Goal: Navigation & Orientation: Find specific page/section

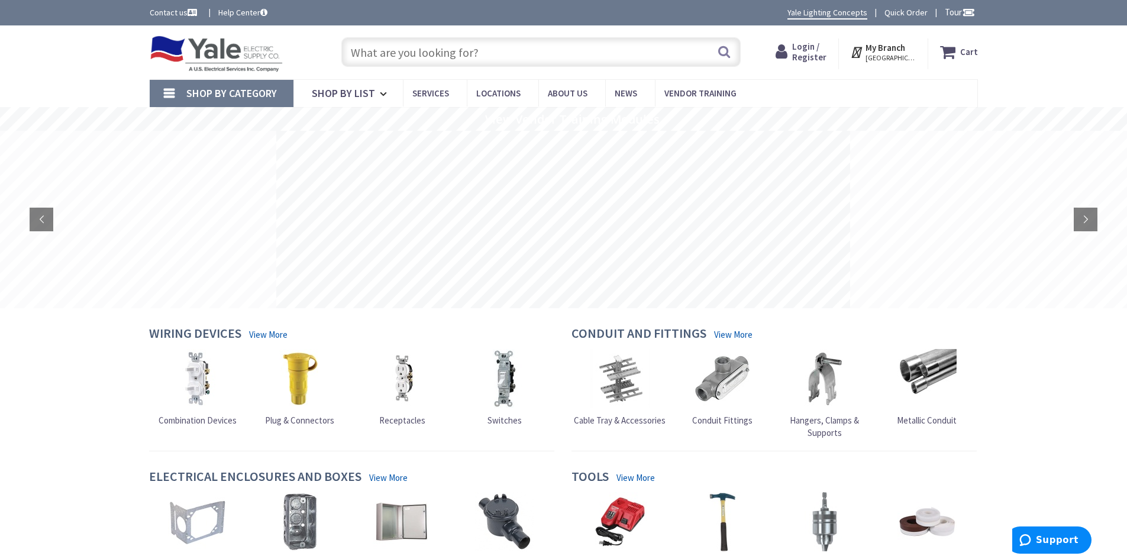
click at [908, 59] on span "HARRISBURG, PA" at bounding box center [890, 57] width 50 height 9
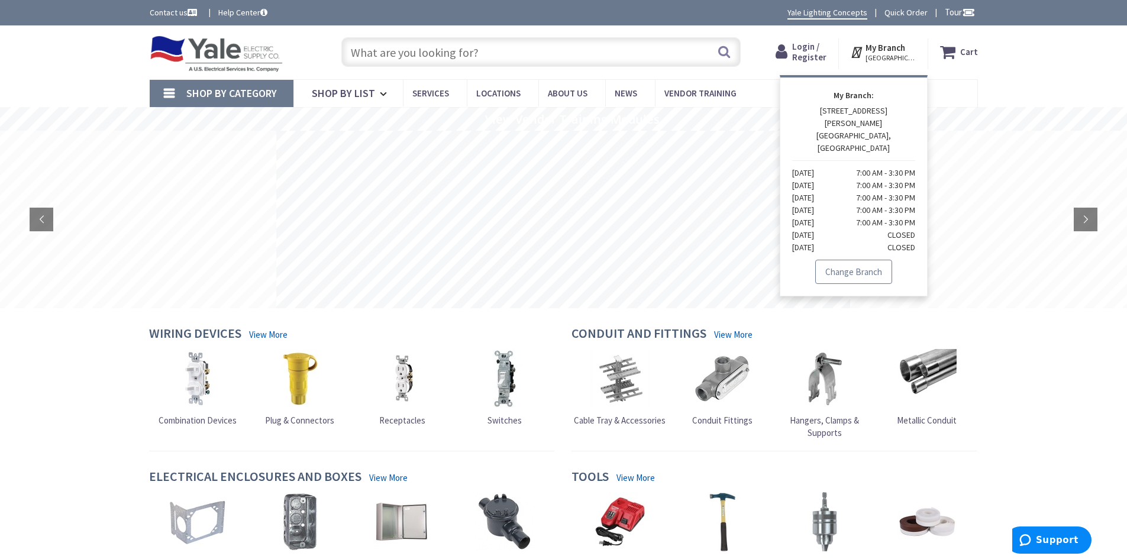
click at [870, 260] on link "Change Branch" at bounding box center [853, 272] width 77 height 25
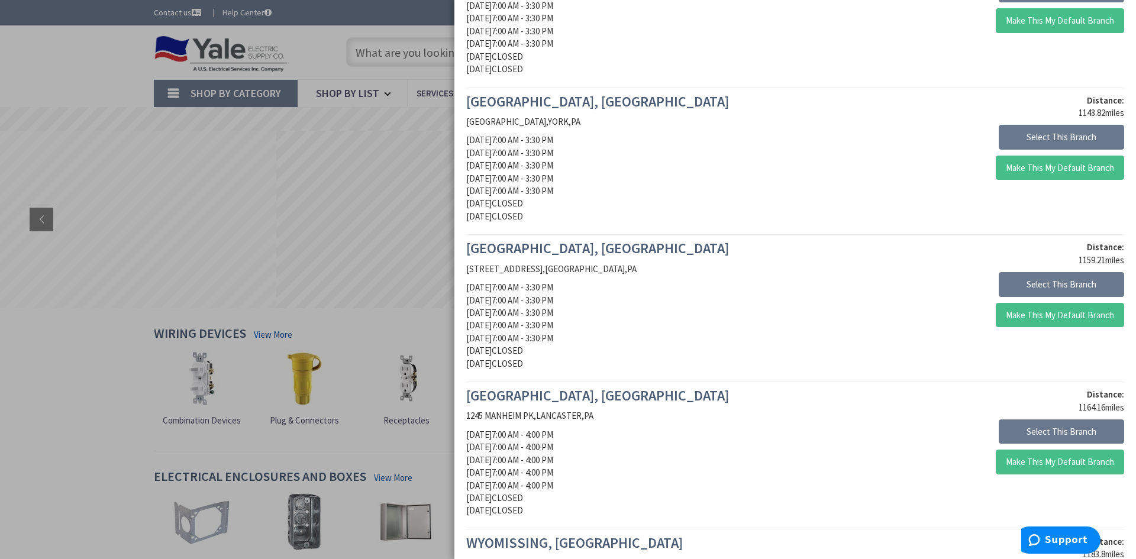
scroll to position [188, 0]
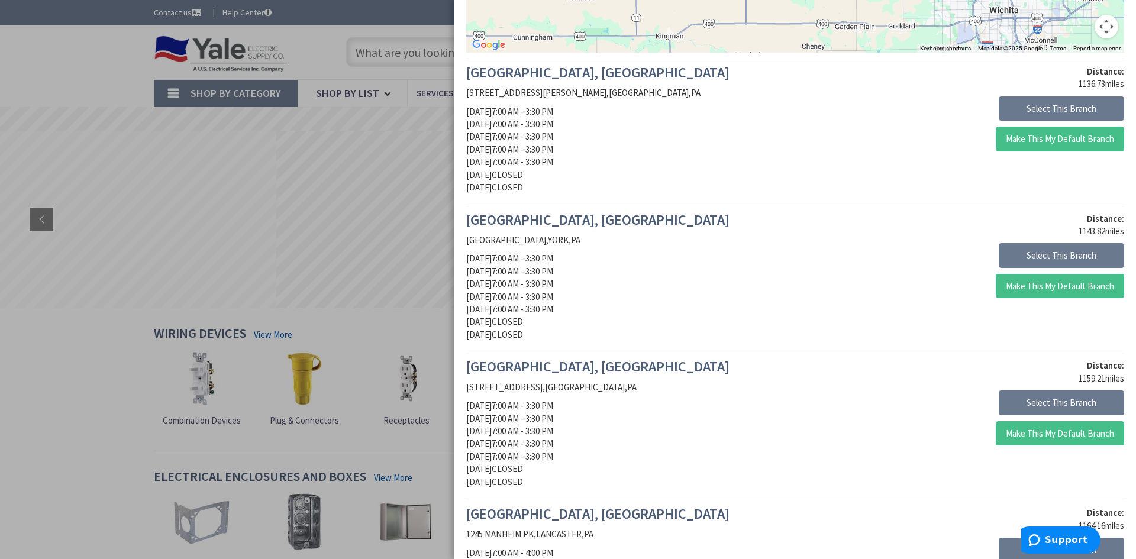
click at [94, 76] on div at bounding box center [568, 279] width 1136 height 559
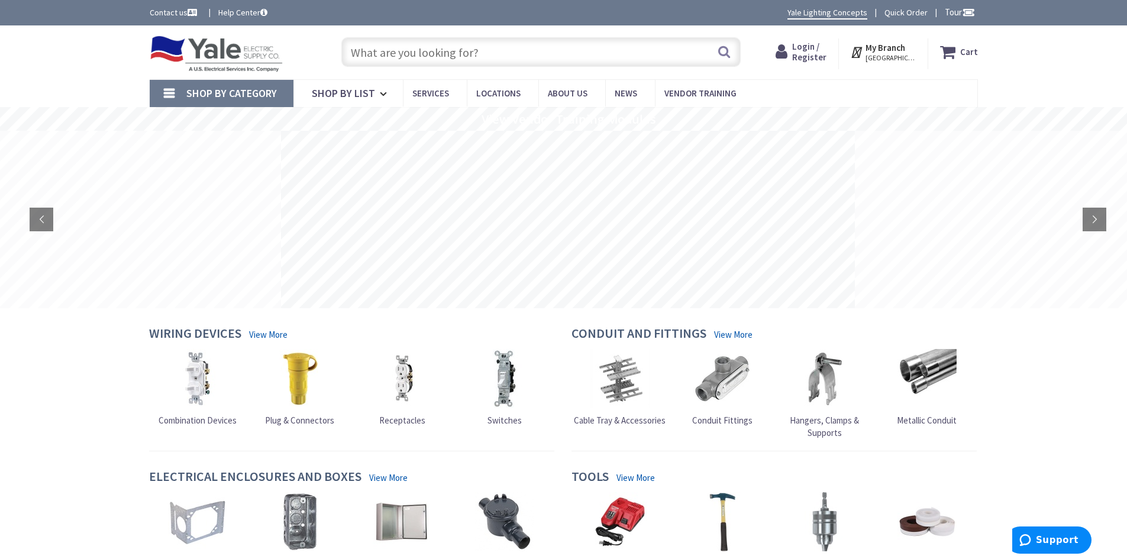
click at [903, 57] on span "HARRISBURG, PA" at bounding box center [890, 57] width 50 height 9
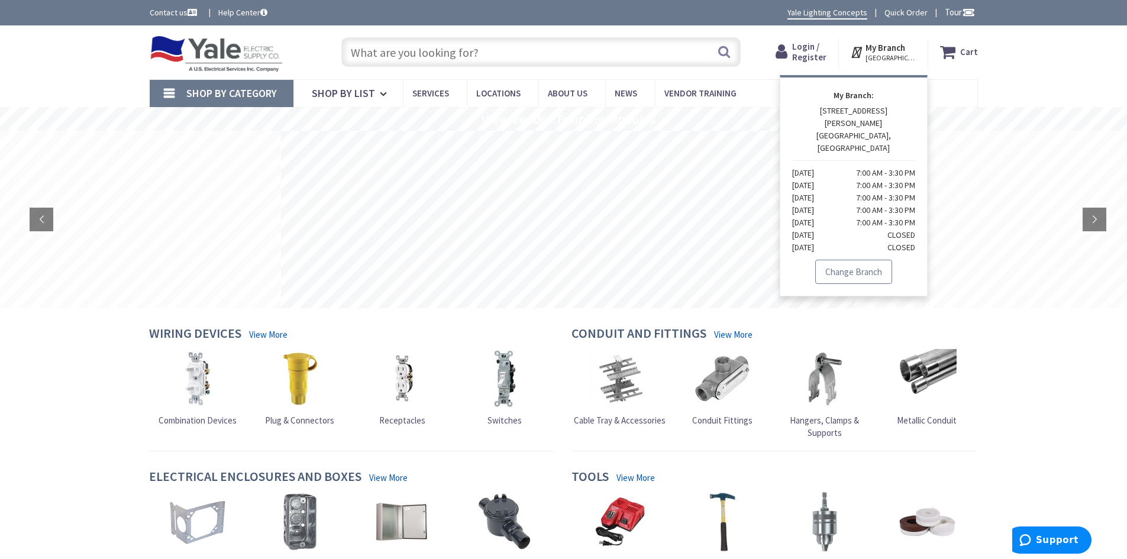
click at [864, 260] on link "Change Branch" at bounding box center [853, 272] width 77 height 25
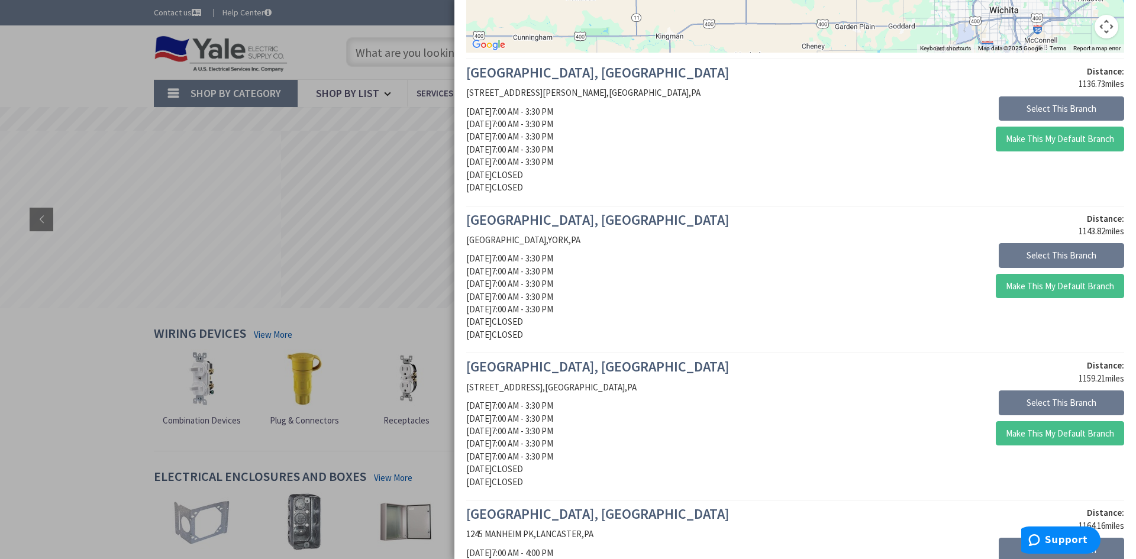
scroll to position [0, 0]
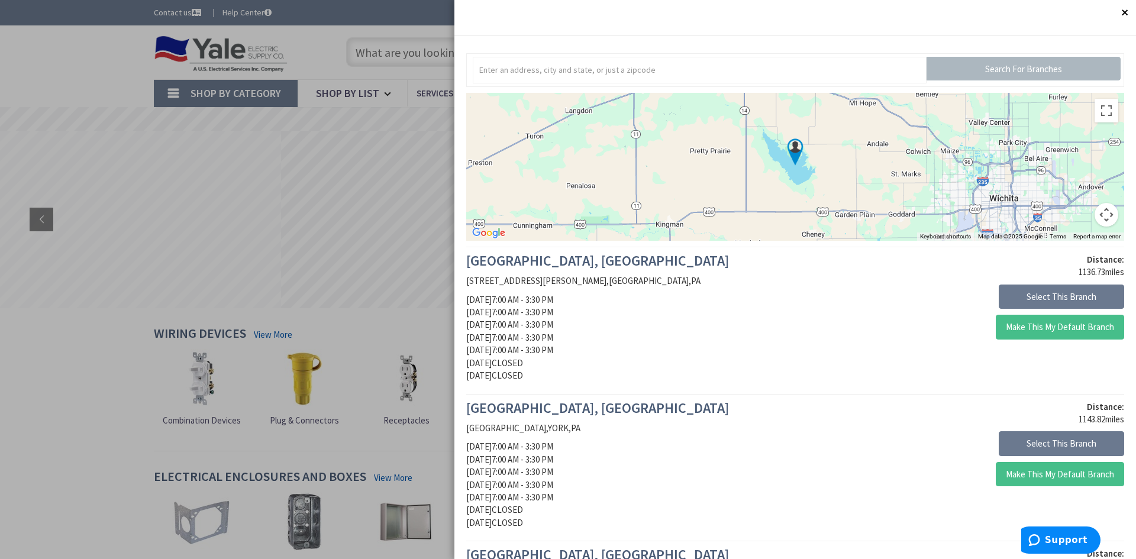
drag, startPoint x: 57, startPoint y: 357, endPoint x: 51, endPoint y: 329, distance: 27.8
click at [40, 359] on div at bounding box center [568, 279] width 1136 height 559
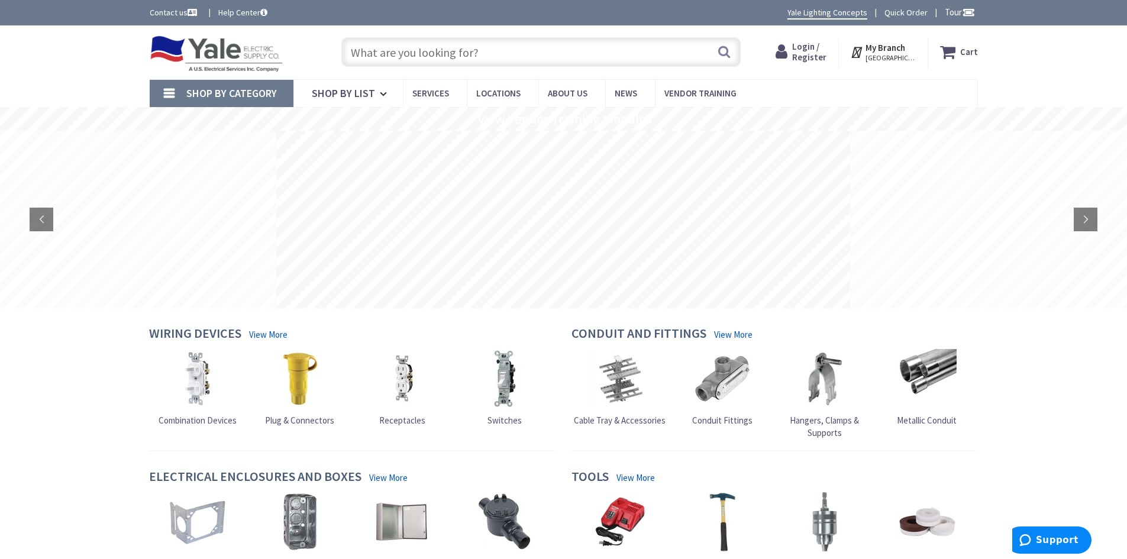
click at [884, 50] on strong "My Branch" at bounding box center [885, 47] width 40 height 11
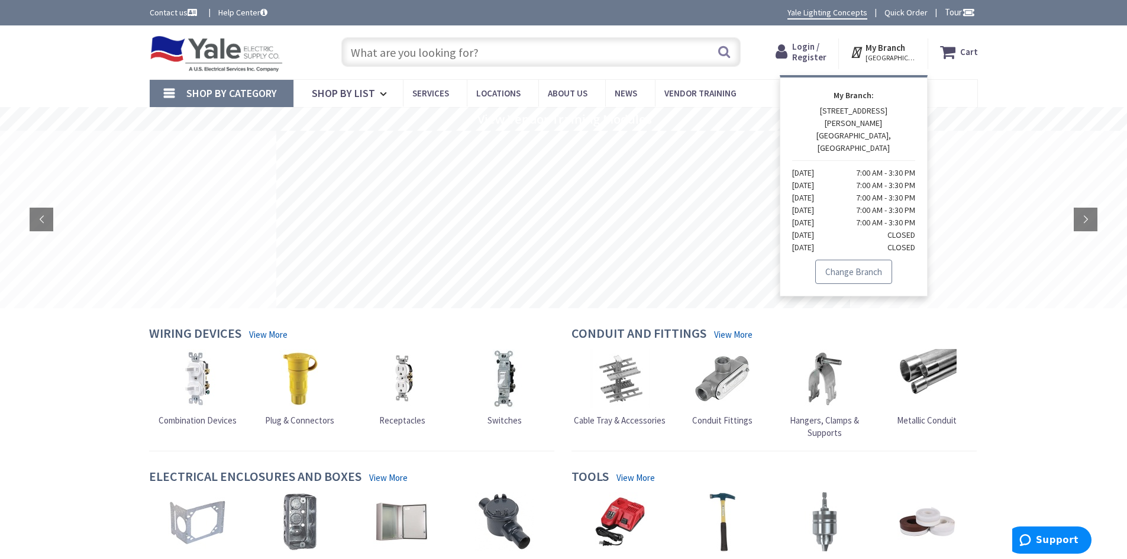
click at [874, 260] on link "Change Branch" at bounding box center [853, 272] width 77 height 25
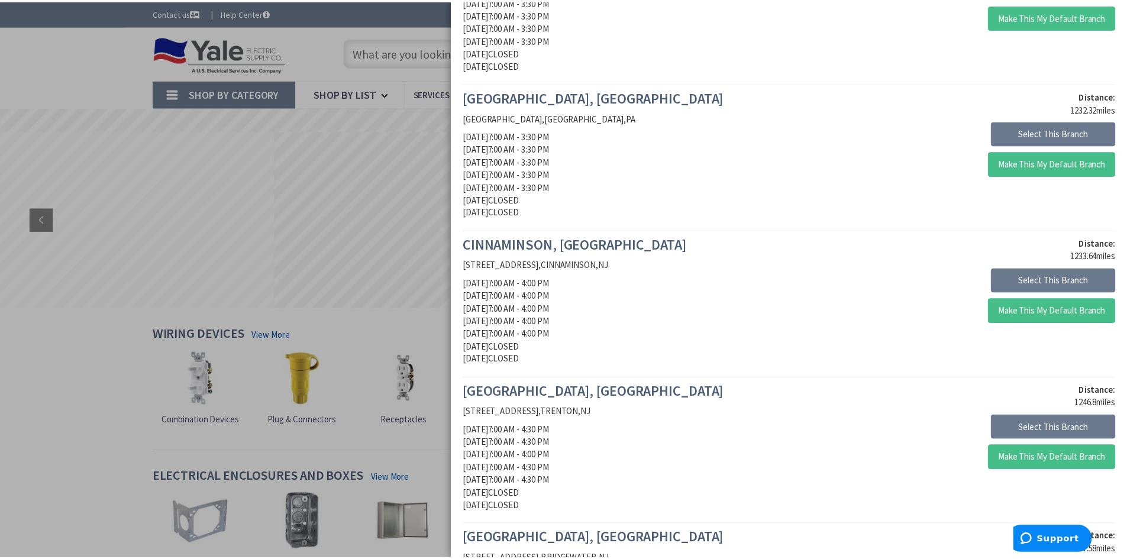
scroll to position [1242, 0]
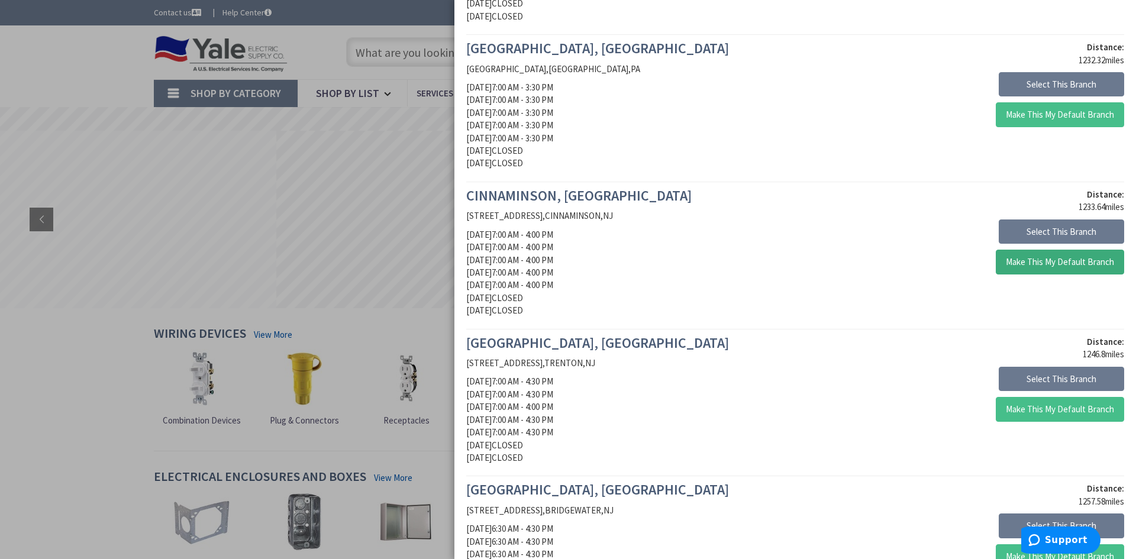
click at [1044, 258] on button "Make This My Default Branch" at bounding box center [1060, 262] width 128 height 25
